Goal: Task Accomplishment & Management: Use online tool/utility

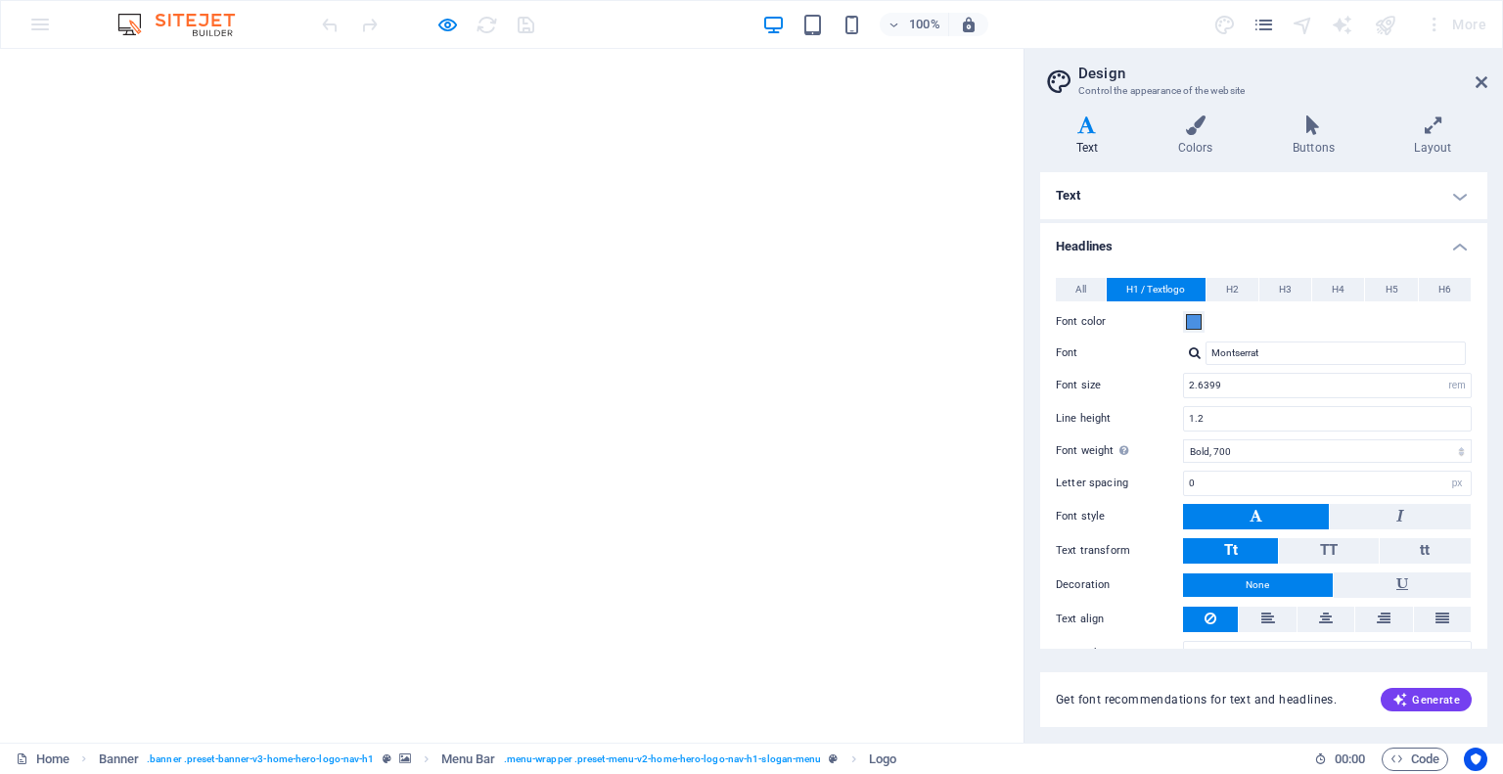
select select "rem"
select select "700"
select select "px"
select select "rem"
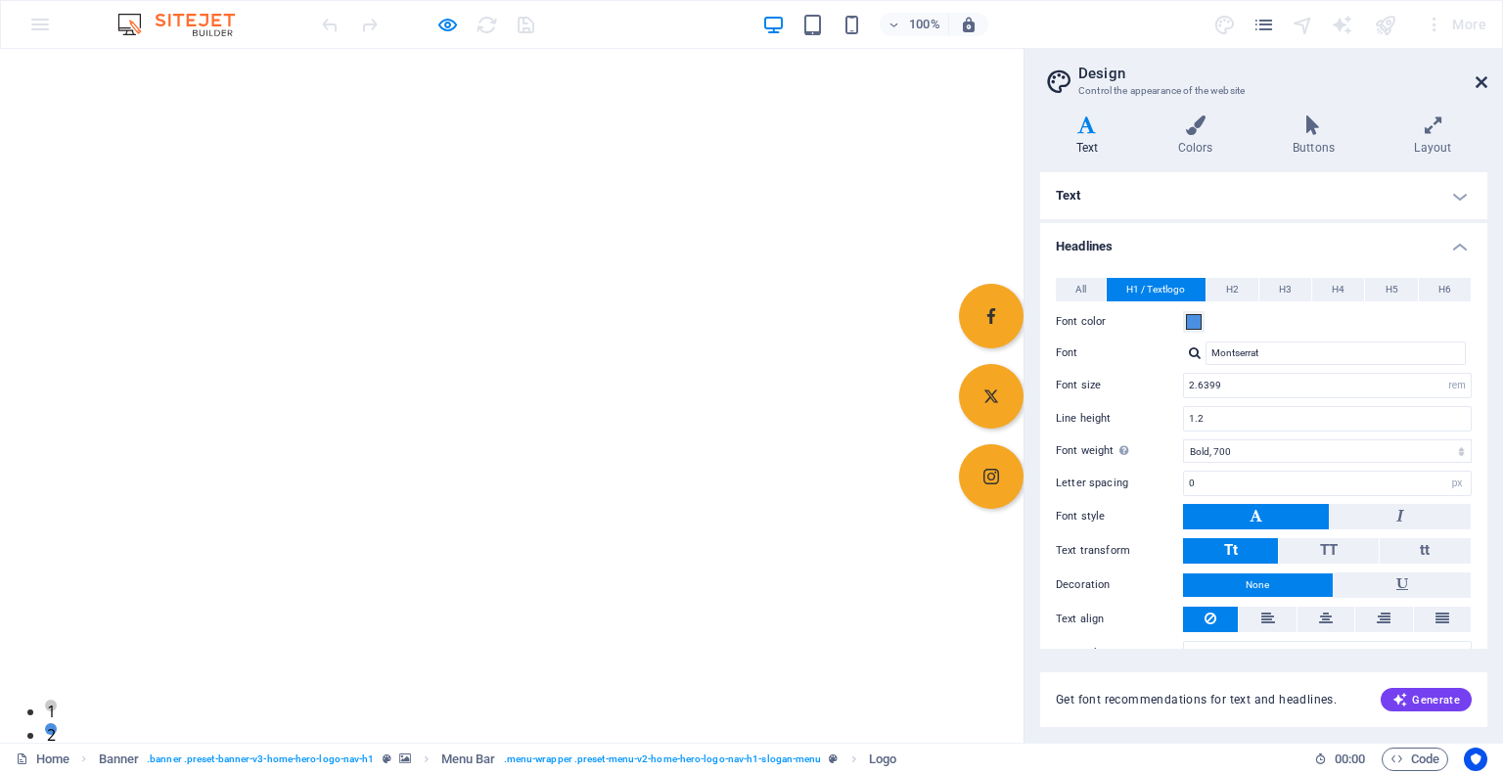
click at [1479, 78] on icon at bounding box center [1482, 82] width 12 height 16
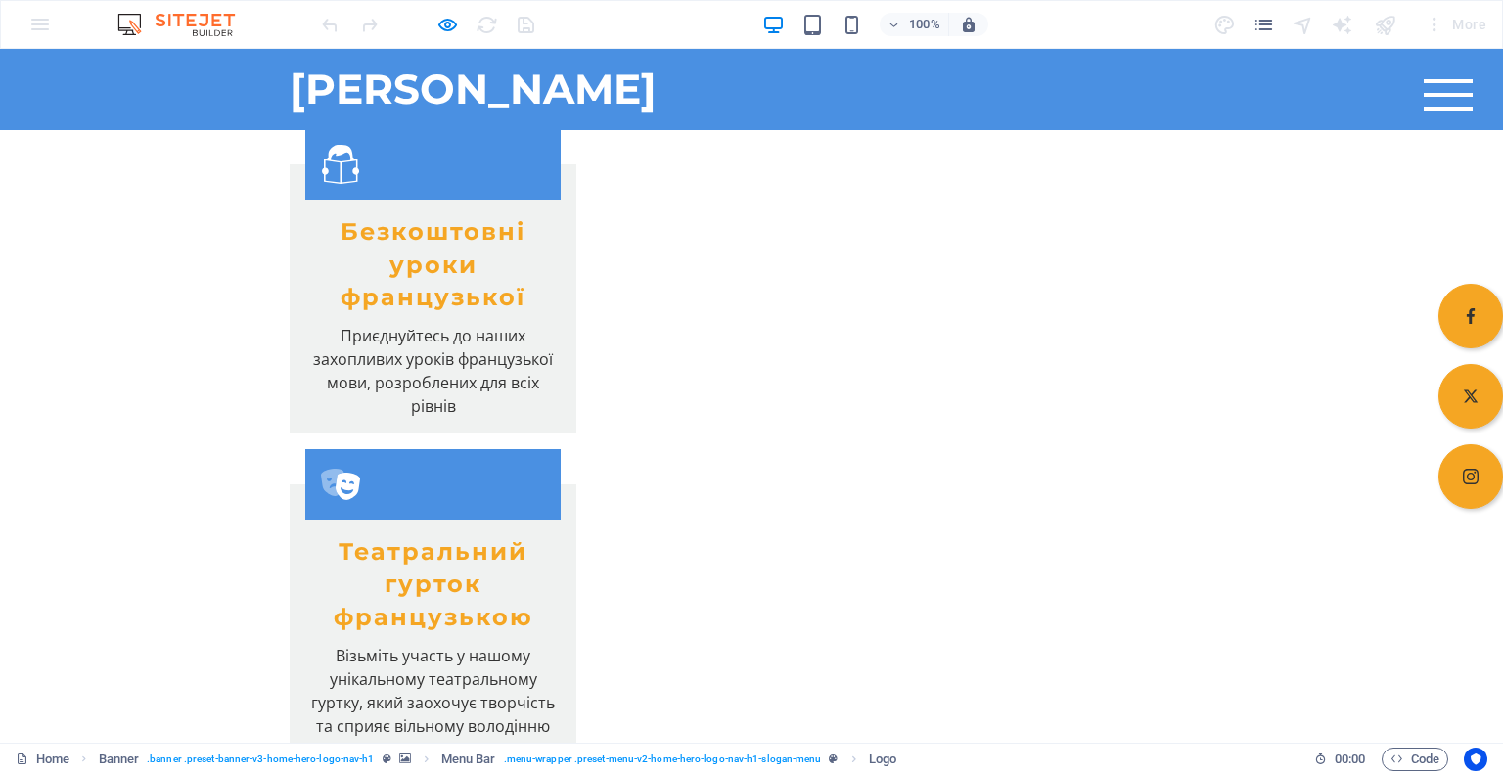
scroll to position [1957, 0]
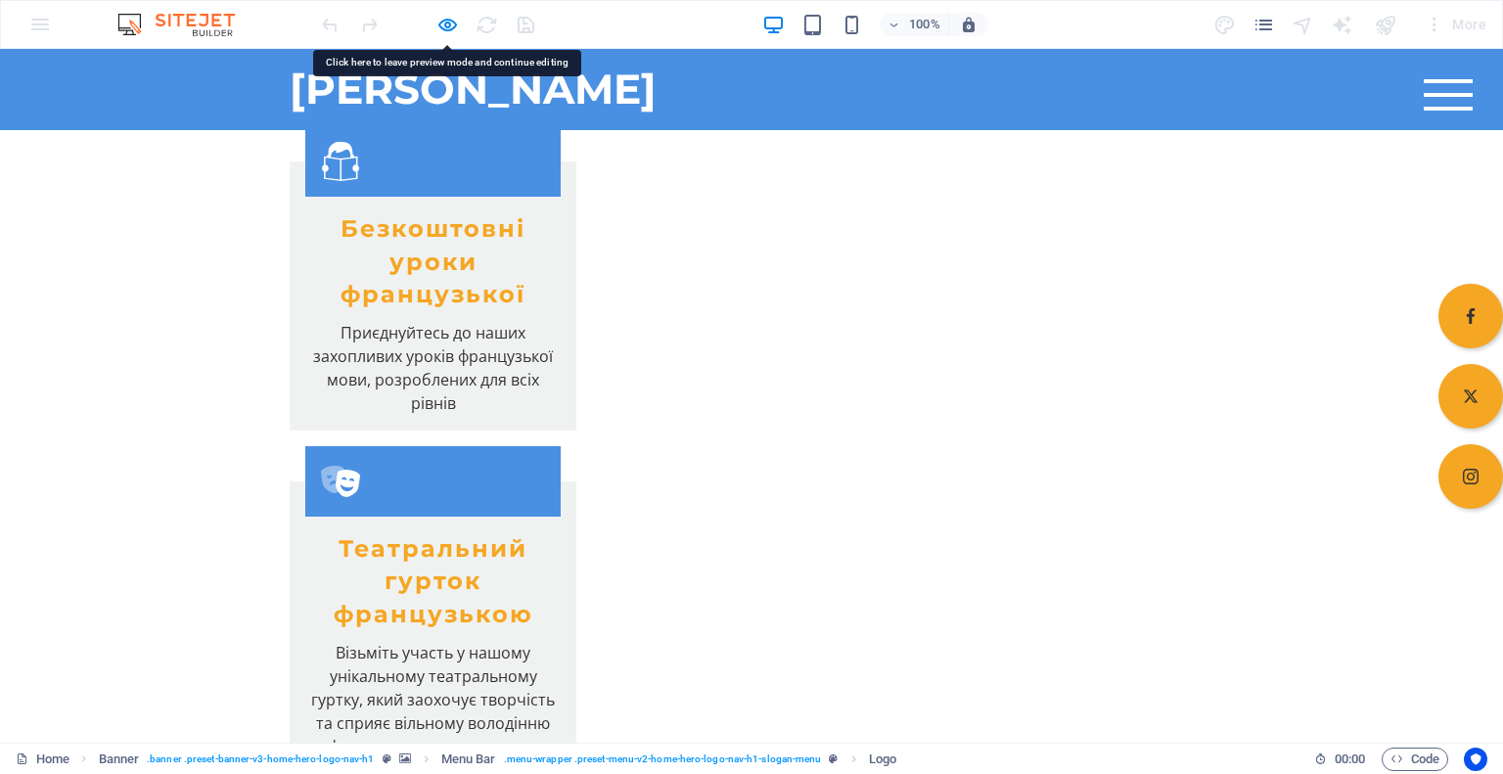
drag, startPoint x: 605, startPoint y: 320, endPoint x: 579, endPoint y: 319, distance: 25.5
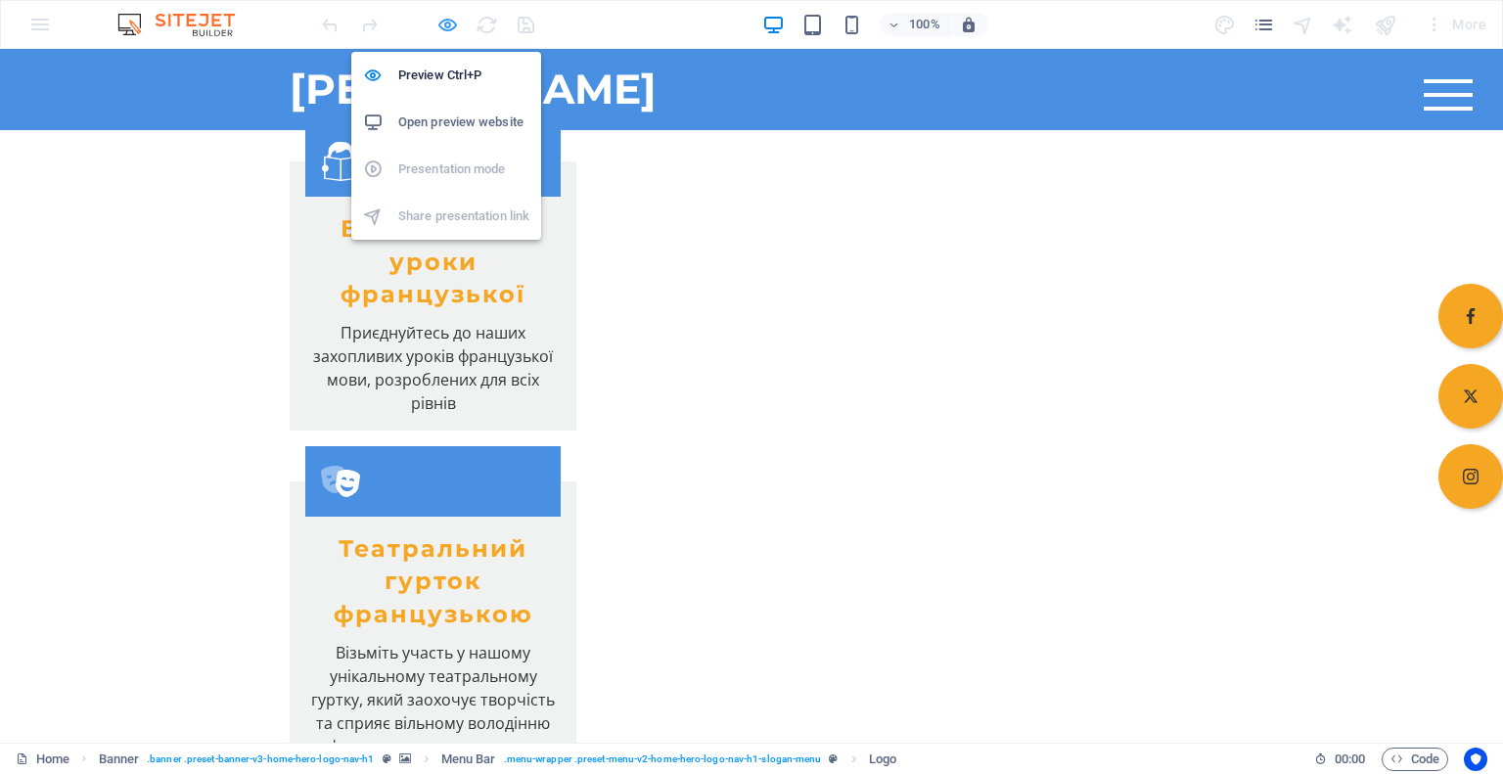
click at [444, 30] on icon "button" at bounding box center [448, 25] width 23 height 23
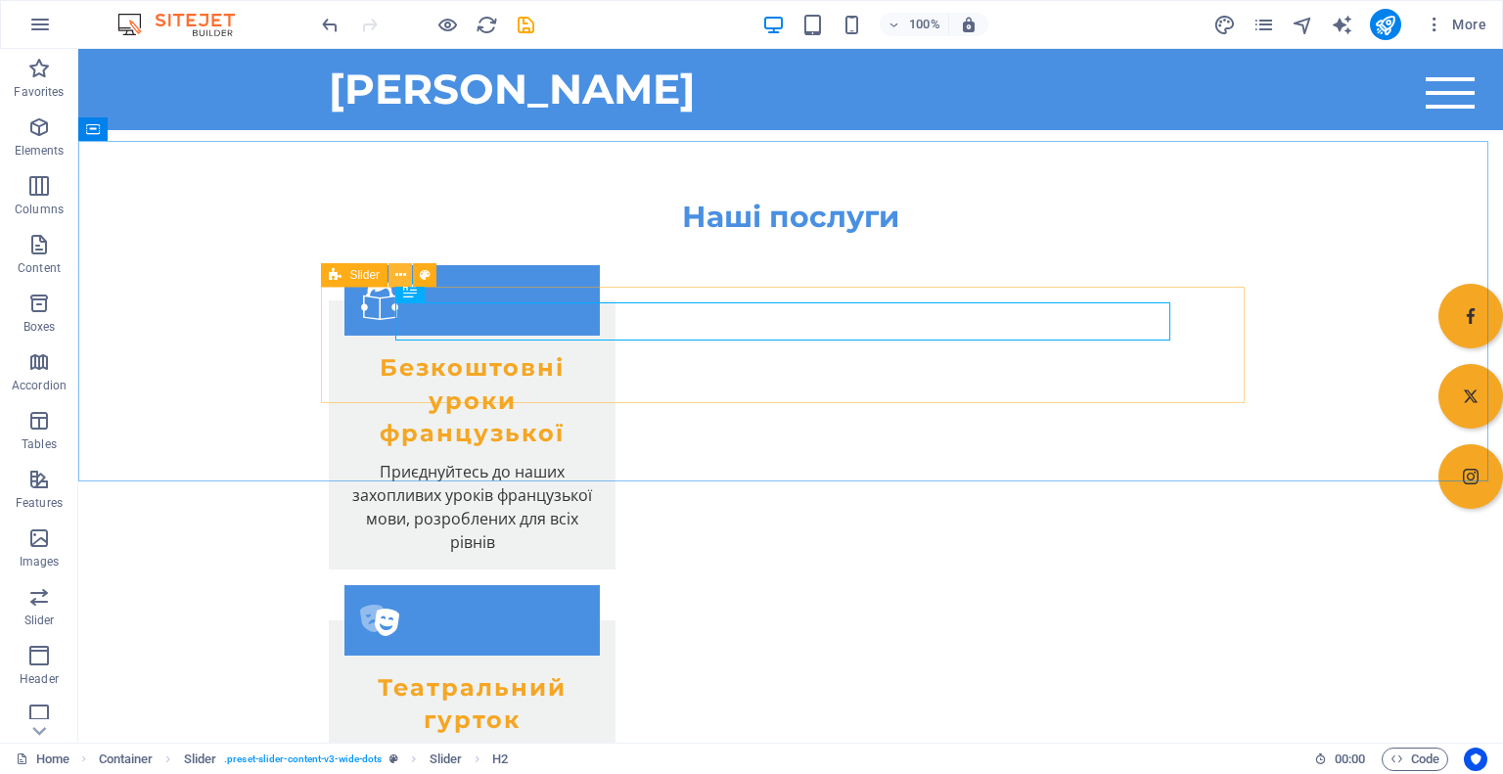
click at [397, 277] on icon at bounding box center [400, 275] width 11 height 21
